Goal: Find specific page/section

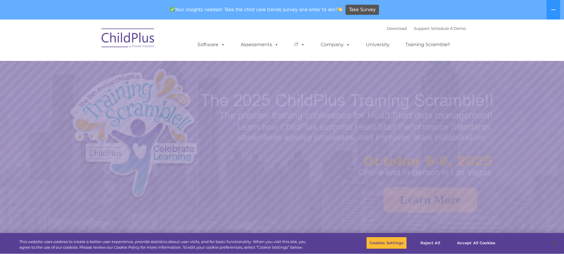
select select "MEDIUM"
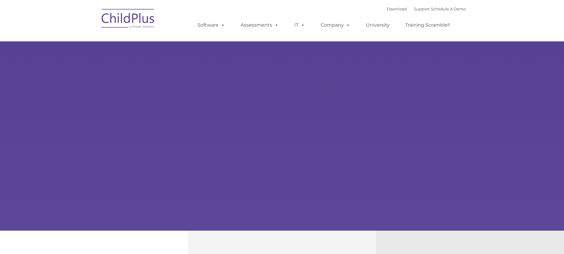
type input ""
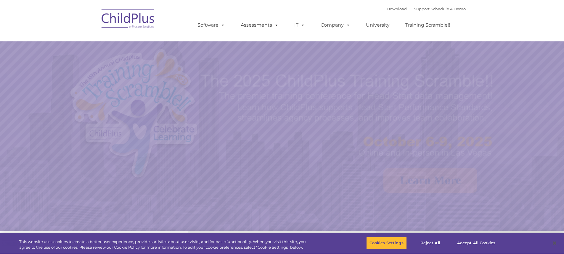
select select "MEDIUM"
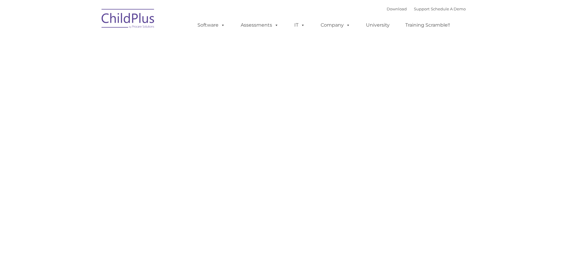
type input ""
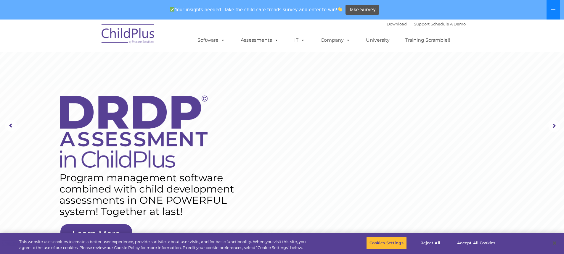
click at [549, 14] on button at bounding box center [553, 10] width 14 height 20
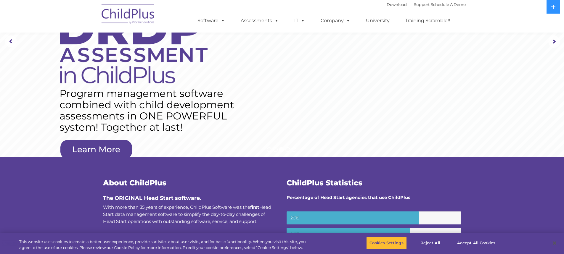
scroll to position [67, 0]
